Goal: Communication & Community: Ask a question

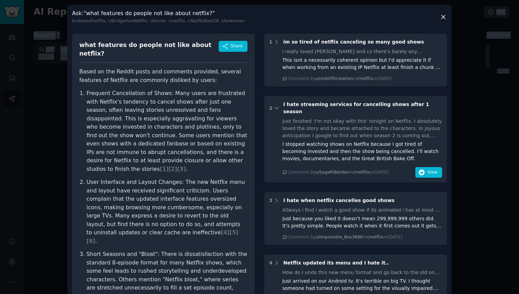
drag, startPoint x: 492, startPoint y: 105, endPoint x: 378, endPoint y: -35, distance: 180.5
click at [378, 0] on html "Conversations Audiences Search Conversations AI Reports Help Account More AI Re…" at bounding box center [259, 147] width 519 height 294
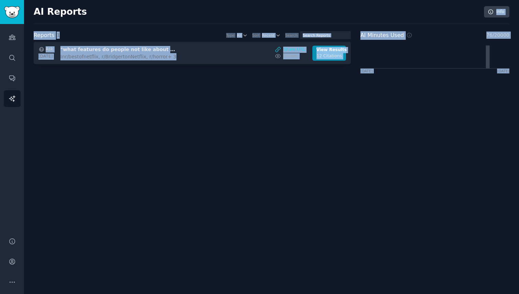
click at [157, 109] on div "AI Reports Info Reports 1 Type All Sort Recent Search Ask [DATE] "what features…" at bounding box center [271, 147] width 495 height 294
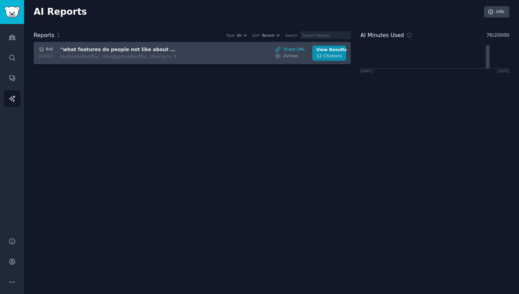
click at [176, 54] on div "In r/bestofnetflix, r/BridgertonNetflix, r/horror + 3" at bounding box center [118, 56] width 116 height 7
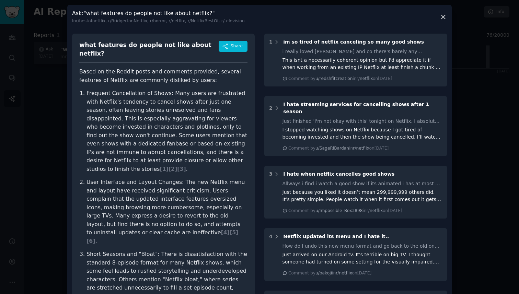
click at [479, 224] on div at bounding box center [259, 147] width 519 height 294
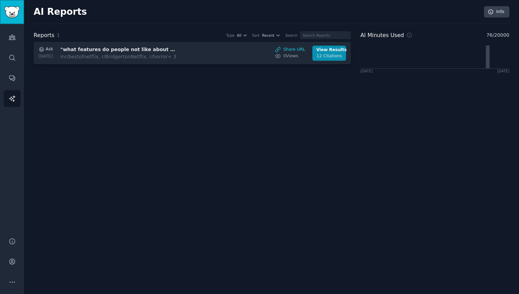
click at [10, 14] on img "Sidebar" at bounding box center [12, 12] width 16 height 12
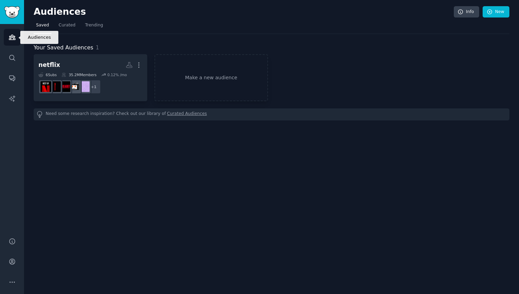
click at [11, 37] on icon "Sidebar" at bounding box center [12, 37] width 7 height 7
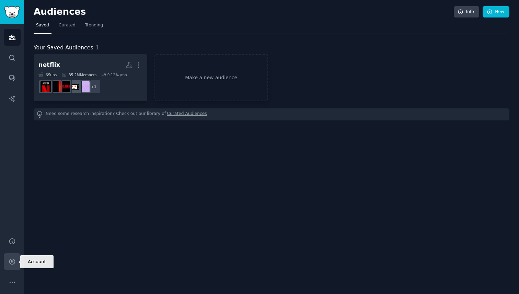
click at [13, 257] on link "Account" at bounding box center [12, 261] width 17 height 17
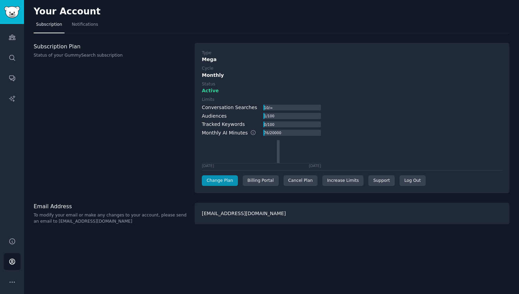
click at [86, 19] on div "Your Account" at bounding box center [271, 12] width 475 height 13
click at [85, 25] on span "Notifications" at bounding box center [85, 25] width 26 height 6
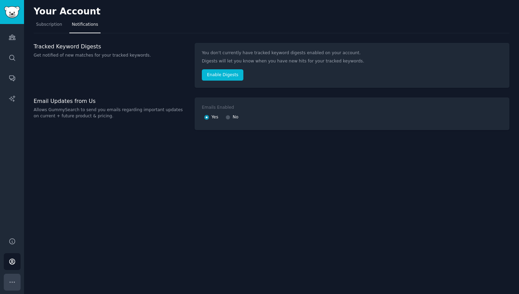
click at [15, 286] on button "More" at bounding box center [12, 282] width 17 height 17
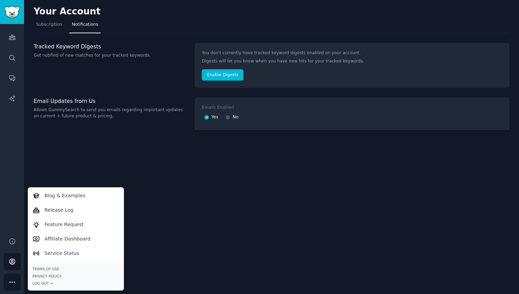
click at [98, 153] on div "Your Account Subscription Notifications Tracked Keyword Digests Get notified of…" at bounding box center [271, 147] width 495 height 294
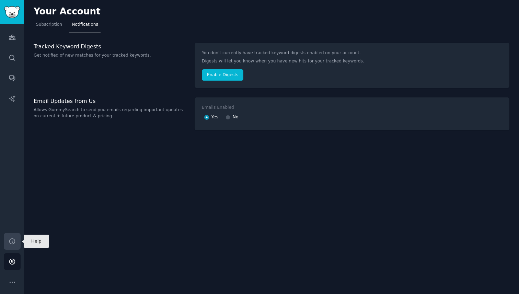
click at [14, 245] on link "Help" at bounding box center [12, 241] width 17 height 17
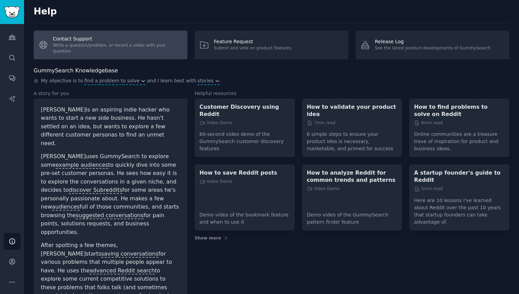
click at [129, 47] on link "Contact Support Write a question/problem, or record a video with your question" at bounding box center [111, 45] width 154 height 29
click at [90, 43] on link "Contact Support Write a question/problem, or record a video with your question" at bounding box center [111, 45] width 154 height 29
click at [101, 48] on link "Contact Support Write a question/problem, or record a video with your question" at bounding box center [111, 45] width 154 height 29
click at [98, 48] on link "Contact Support Write a question/problem, or record a video with your question" at bounding box center [111, 45] width 154 height 29
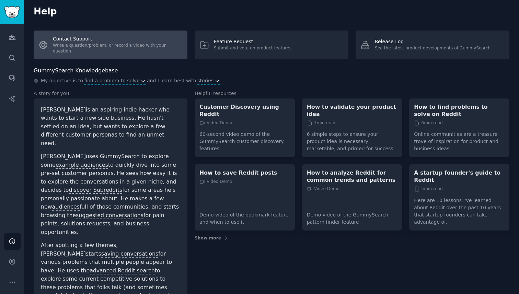
click at [68, 44] on link "Contact Support Write a question/problem, or record a video with your question" at bounding box center [111, 45] width 154 height 29
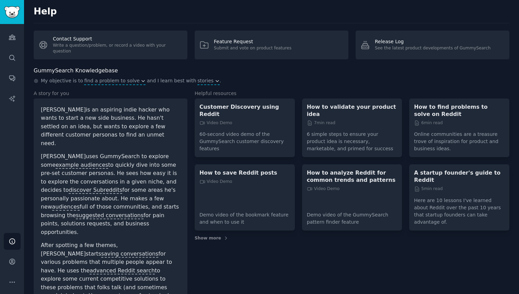
drag, startPoint x: 81, startPoint y: 42, endPoint x: 353, endPoint y: 0, distance: 275.5
click at [0, 0] on div "Help Audiences Search Conversations AI Reports Help Account More Help Contact S…" at bounding box center [259, 147] width 519 height 294
